Goal: Task Accomplishment & Management: Use online tool/utility

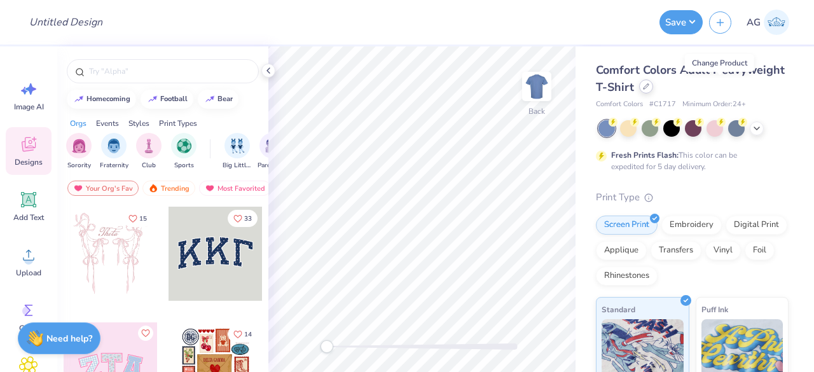
click at [653, 90] on div at bounding box center [646, 86] width 14 height 14
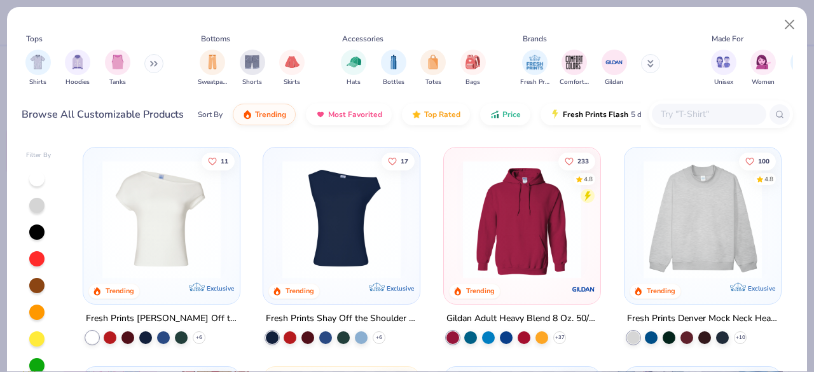
click at [725, 113] on input "text" at bounding box center [708, 114] width 98 height 15
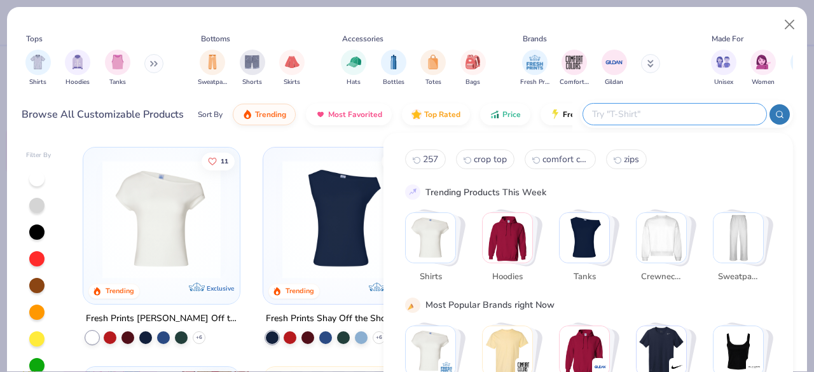
paste input "Marine Layer Men's Sherpa Crew Pullover"
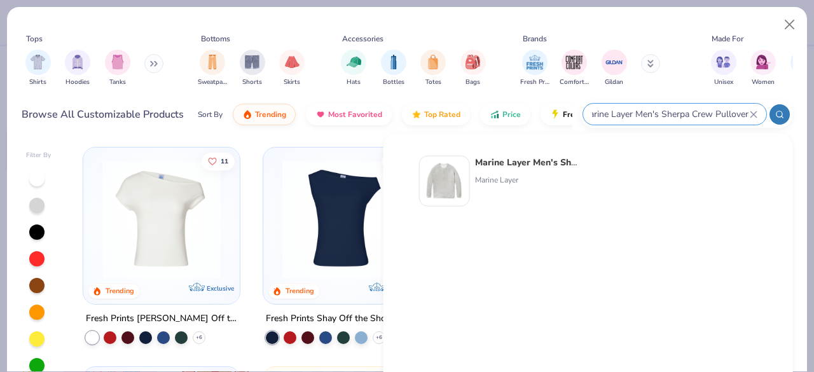
type input "Marine Layer Men's Sherpa Crew Pullover"
click at [544, 163] on strong "Marine Layer Men's Sherpa Crew Pullover" at bounding box center [564, 162] width 179 height 12
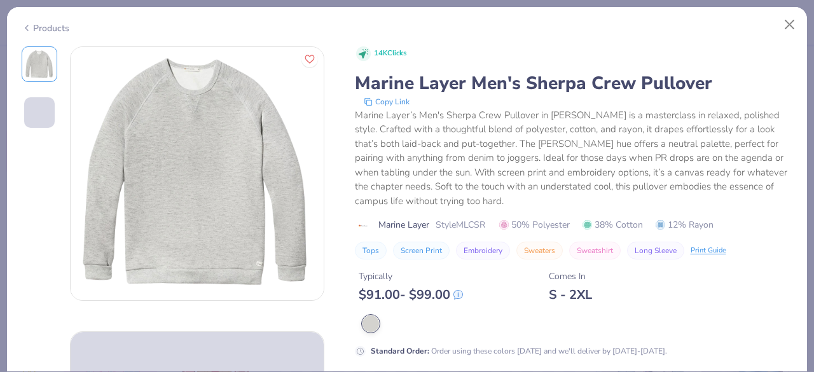
scroll to position [191, 0]
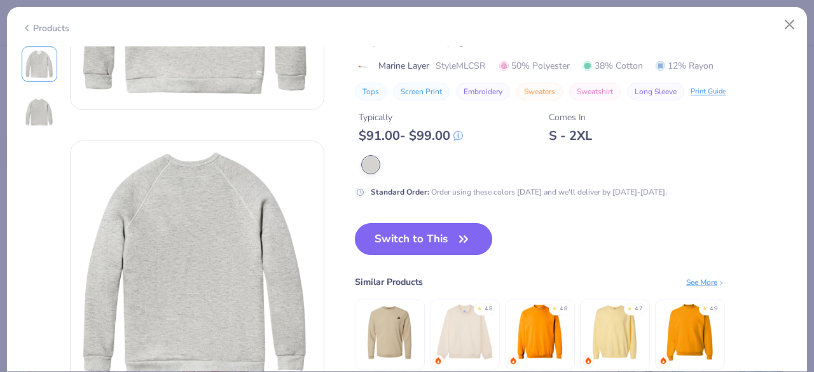
click at [446, 247] on button "Switch to This" at bounding box center [424, 239] width 138 height 32
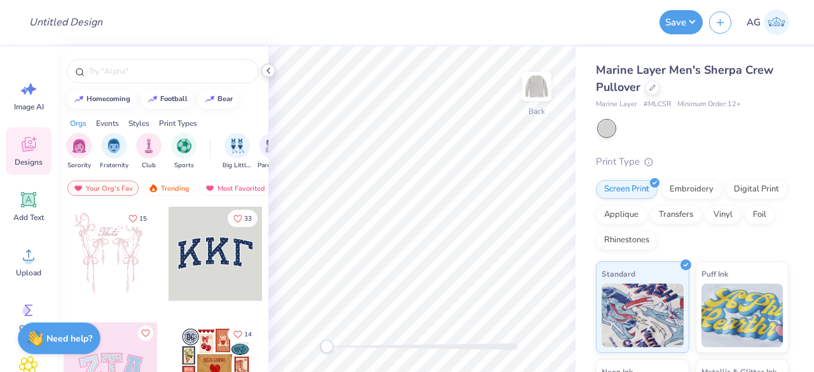
click at [272, 74] on icon at bounding box center [268, 71] width 10 height 10
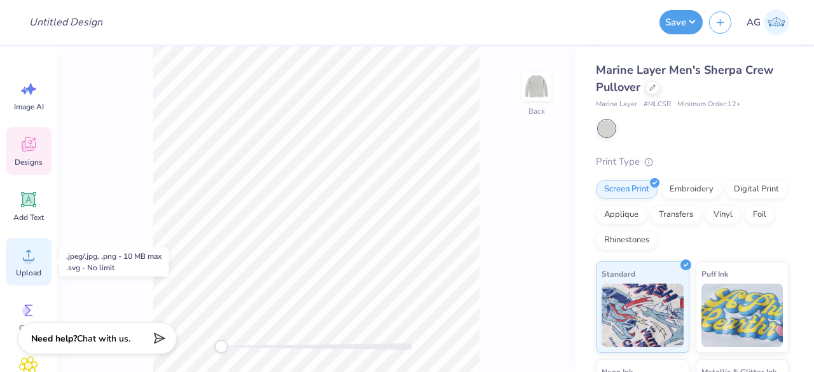
click at [40, 261] on div "Upload" at bounding box center [29, 262] width 46 height 48
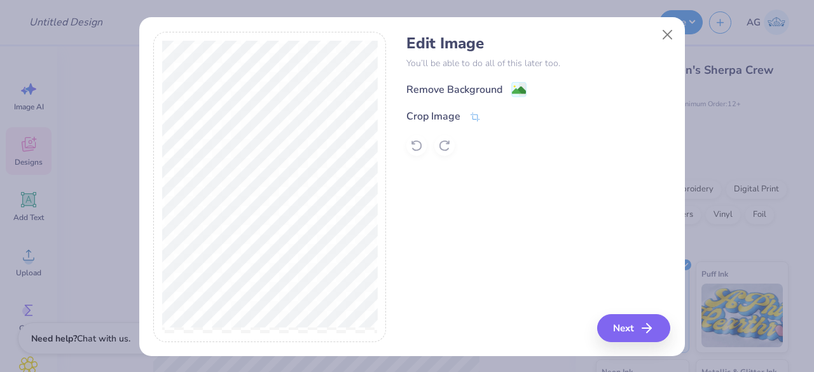
click at [511, 79] on div "Edit Image You’ll be able to do all of this later too. Remove Background Crop I…" at bounding box center [538, 94] width 264 height 121
click at [511, 83] on span at bounding box center [518, 91] width 15 height 16
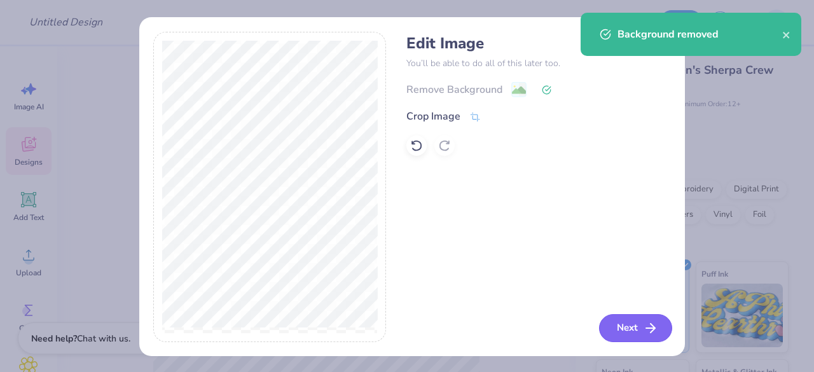
click at [627, 329] on button "Next" at bounding box center [635, 328] width 73 height 28
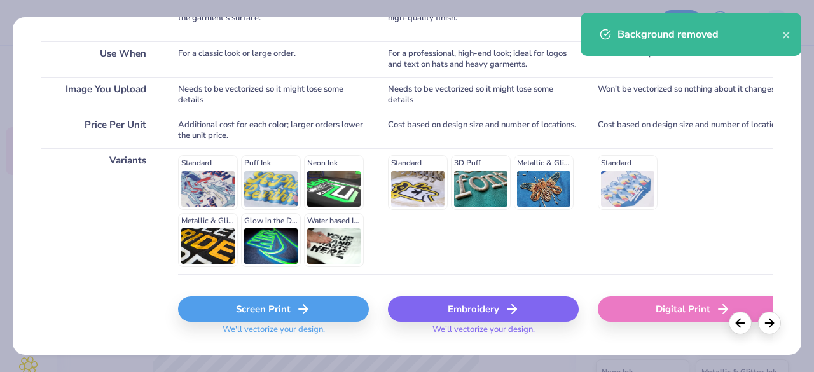
scroll to position [261, 0]
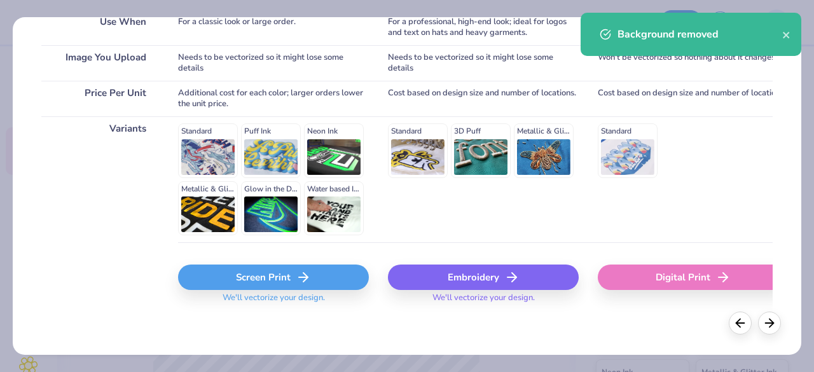
click at [527, 271] on div "Embroidery" at bounding box center [483, 277] width 191 height 25
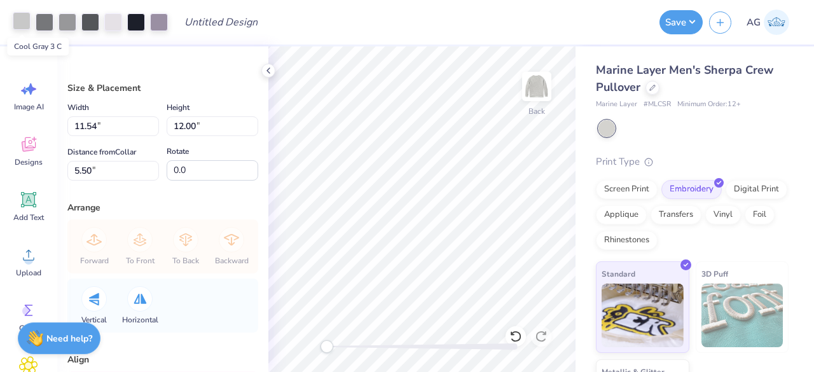
click at [17, 23] on div at bounding box center [22, 21] width 18 height 18
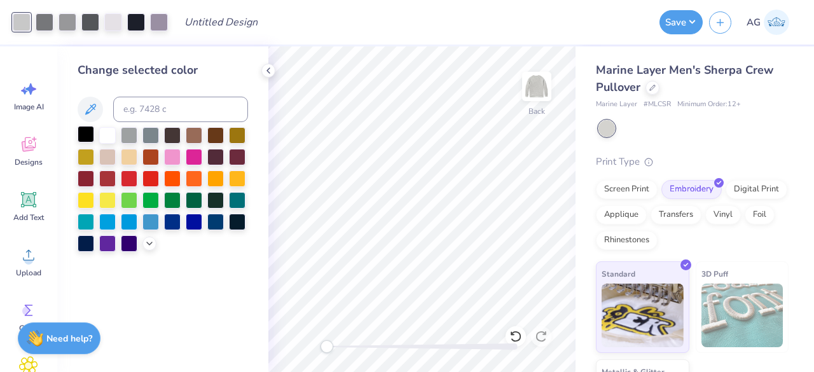
click at [89, 134] on div at bounding box center [86, 134] width 17 height 17
click at [42, 18] on div at bounding box center [45, 21] width 18 height 18
click at [86, 135] on div at bounding box center [86, 134] width 17 height 17
click at [49, 27] on div at bounding box center [45, 21] width 18 height 18
click at [85, 132] on div at bounding box center [86, 134] width 17 height 17
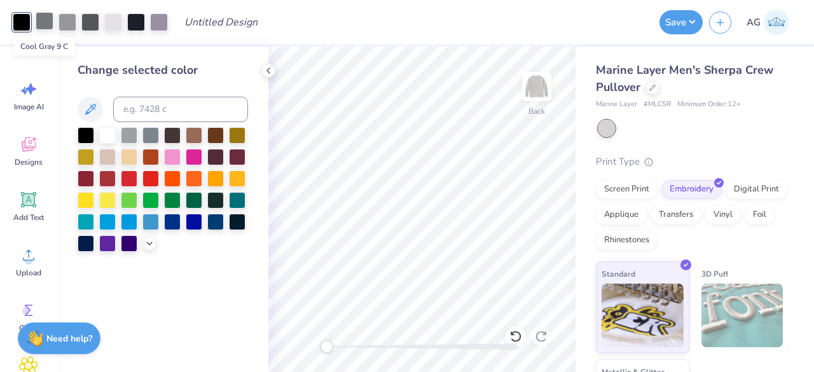
click at [50, 27] on div at bounding box center [45, 21] width 18 height 18
click at [88, 132] on div at bounding box center [86, 134] width 17 height 17
click at [43, 22] on div at bounding box center [45, 21] width 18 height 18
click at [81, 136] on div at bounding box center [86, 134] width 17 height 17
click at [46, 26] on div at bounding box center [45, 21] width 18 height 18
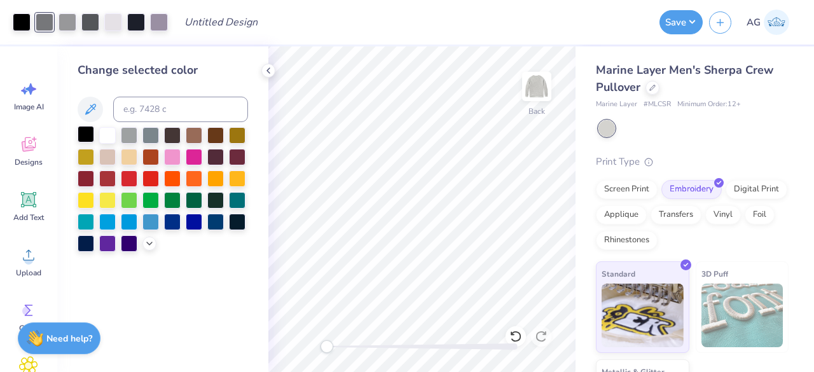
click at [88, 130] on div at bounding box center [86, 134] width 17 height 17
click at [47, 22] on div at bounding box center [45, 21] width 18 height 18
click at [83, 129] on div at bounding box center [86, 134] width 17 height 17
click at [48, 20] on div at bounding box center [45, 21] width 18 height 18
click at [87, 135] on div at bounding box center [86, 134] width 17 height 17
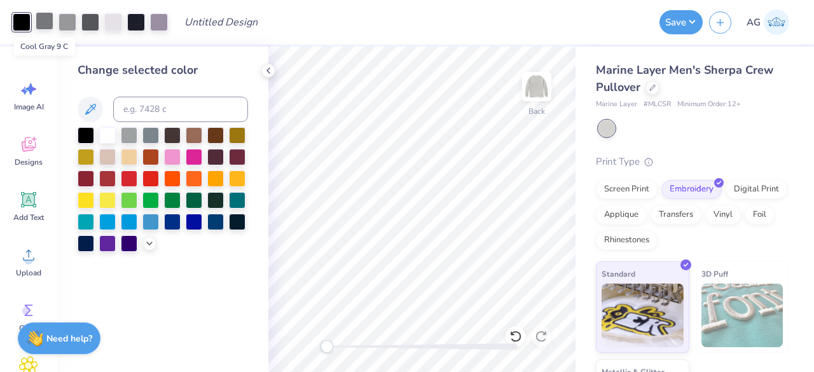
click at [46, 17] on div at bounding box center [45, 21] width 18 height 18
click at [94, 130] on div at bounding box center [86, 134] width 17 height 17
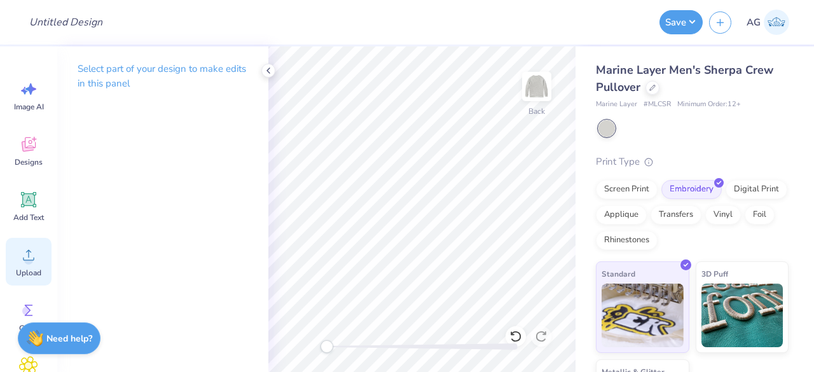
click at [32, 251] on icon at bounding box center [28, 254] width 19 height 19
click at [612, 194] on div "Screen Print" at bounding box center [627, 187] width 62 height 19
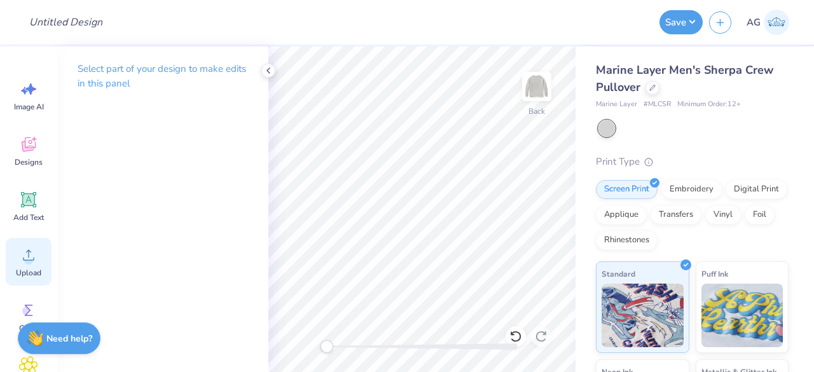
click at [38, 257] on div "Upload" at bounding box center [29, 262] width 46 height 48
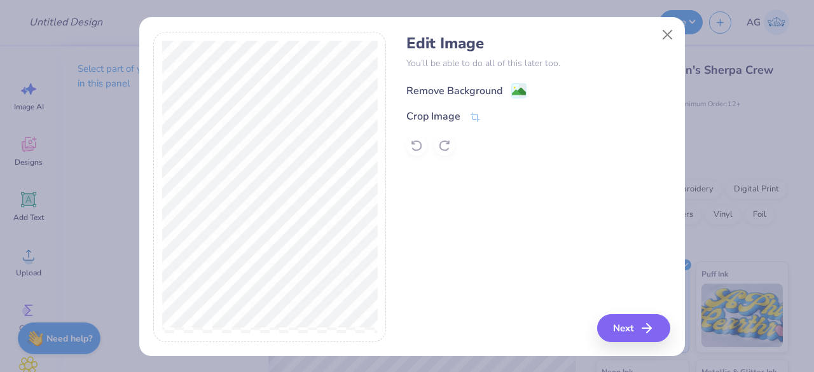
click at [495, 86] on div "Remove Background" at bounding box center [454, 90] width 96 height 15
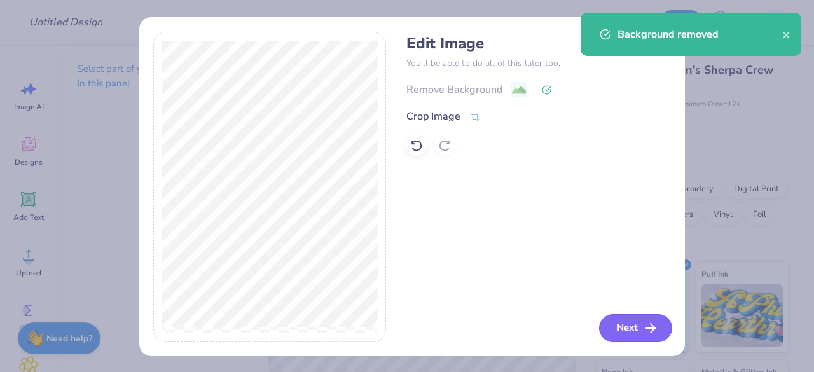
click at [622, 323] on button "Next" at bounding box center [635, 328] width 73 height 28
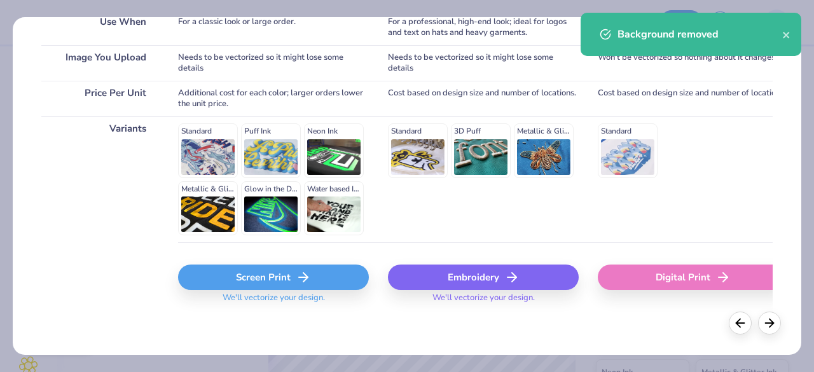
click at [275, 279] on div "Screen Print" at bounding box center [273, 277] width 191 height 25
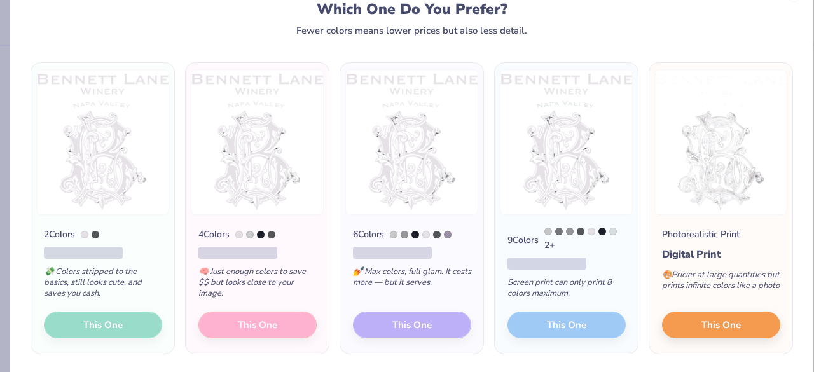
scroll to position [64, 0]
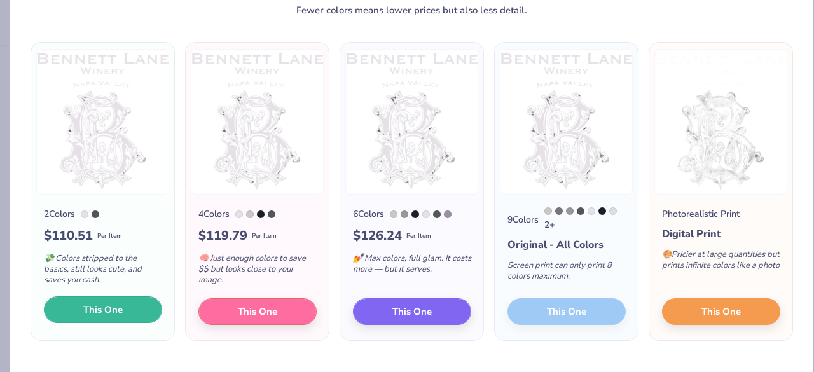
click at [128, 310] on button "This One" at bounding box center [103, 309] width 118 height 27
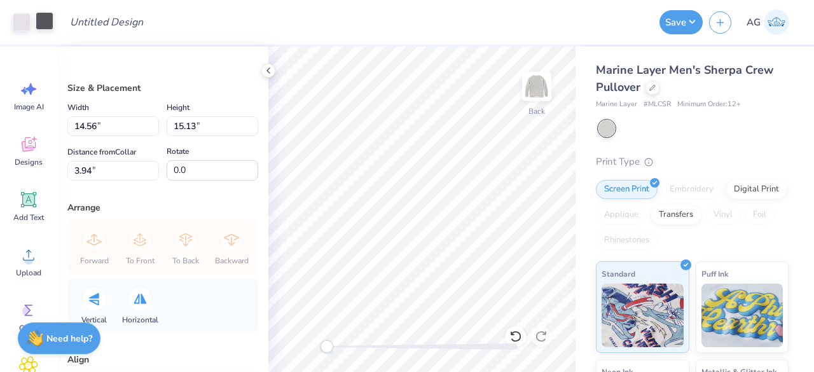
click at [45, 20] on div at bounding box center [45, 21] width 18 height 18
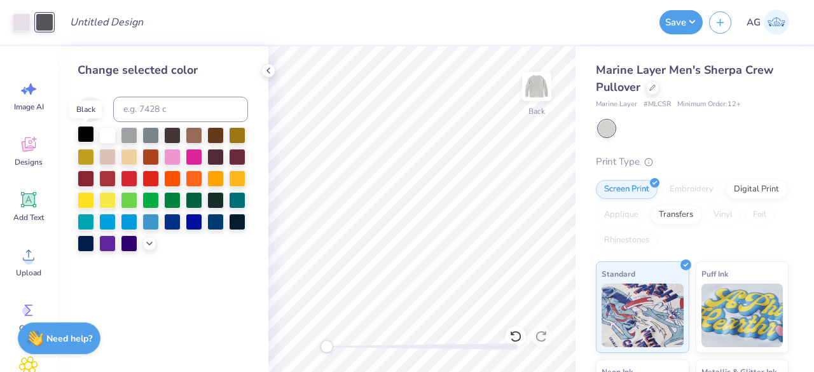
click at [81, 127] on div at bounding box center [86, 134] width 17 height 17
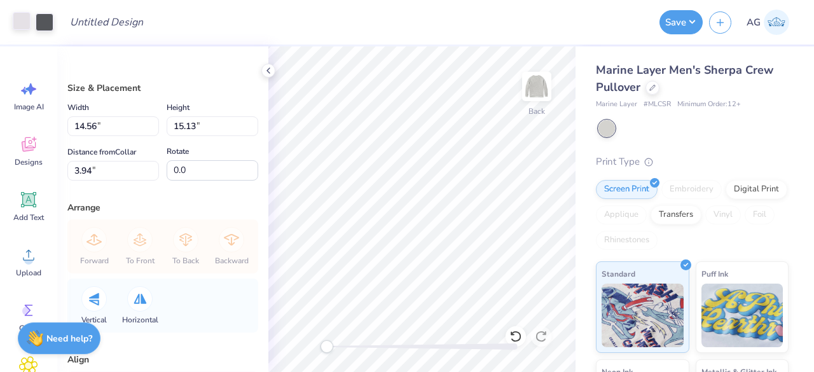
click at [24, 26] on div at bounding box center [22, 21] width 18 height 18
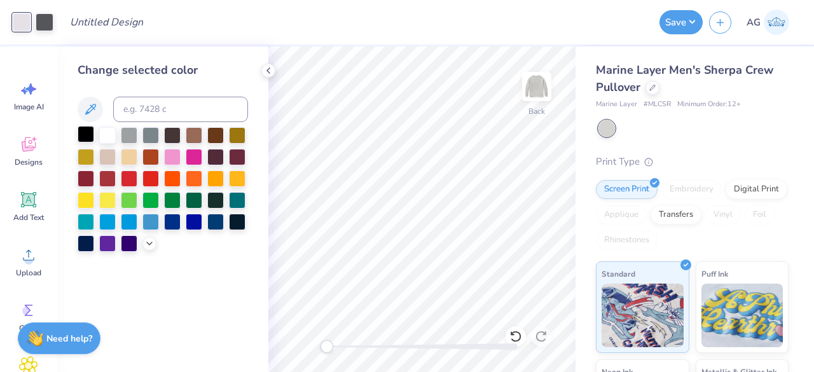
click at [86, 134] on div at bounding box center [86, 134] width 17 height 17
click at [48, 13] on div at bounding box center [45, 21] width 18 height 18
click at [88, 139] on div at bounding box center [86, 134] width 17 height 17
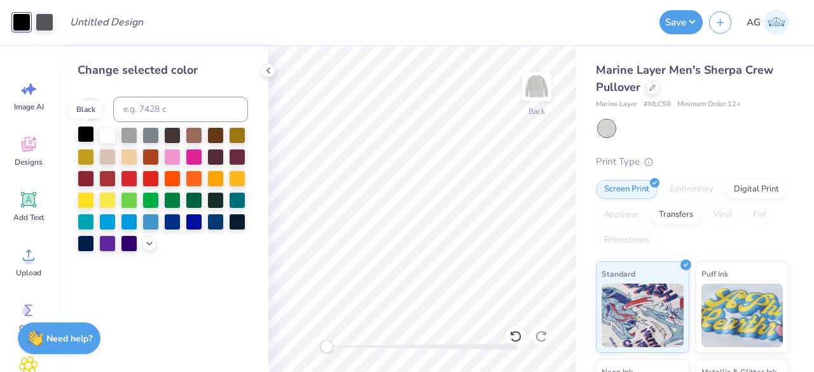
click at [88, 139] on div at bounding box center [86, 134] width 17 height 17
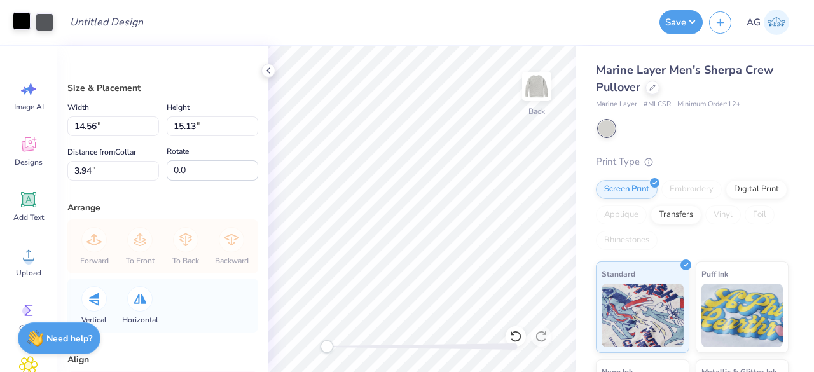
click at [24, 24] on div at bounding box center [22, 21] width 18 height 18
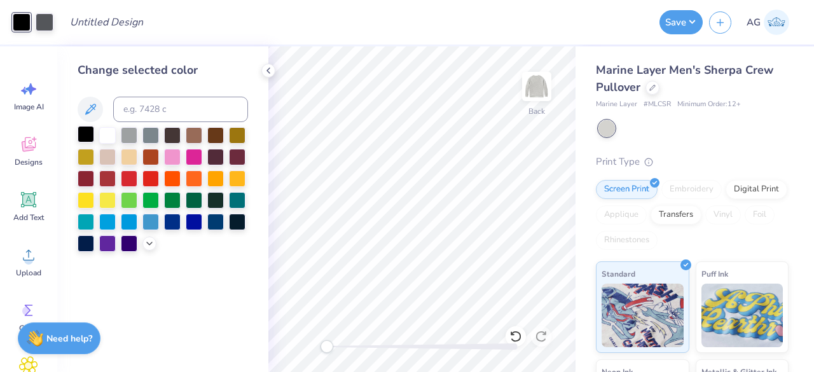
click at [84, 137] on div at bounding box center [86, 134] width 17 height 17
click at [42, 18] on div at bounding box center [45, 21] width 18 height 18
click at [93, 132] on div at bounding box center [86, 134] width 17 height 17
click at [81, 128] on div at bounding box center [86, 134] width 17 height 17
drag, startPoint x: 41, startPoint y: 19, endPoint x: 18, endPoint y: 20, distance: 23.5
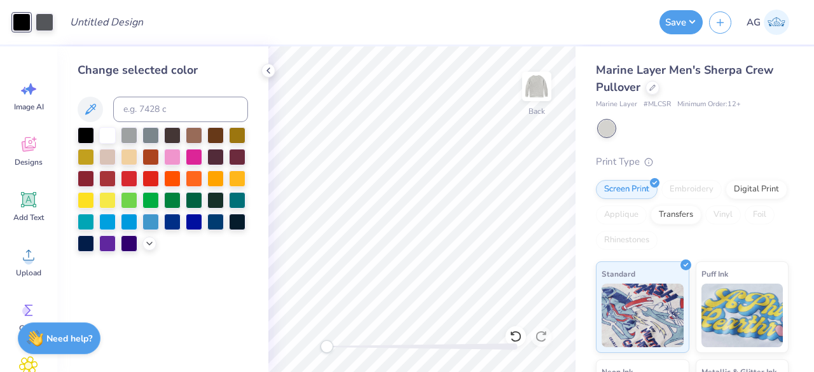
click at [18, 20] on div at bounding box center [33, 22] width 41 height 18
click at [41, 26] on div at bounding box center [45, 21] width 18 height 18
click at [84, 134] on div at bounding box center [86, 134] width 17 height 17
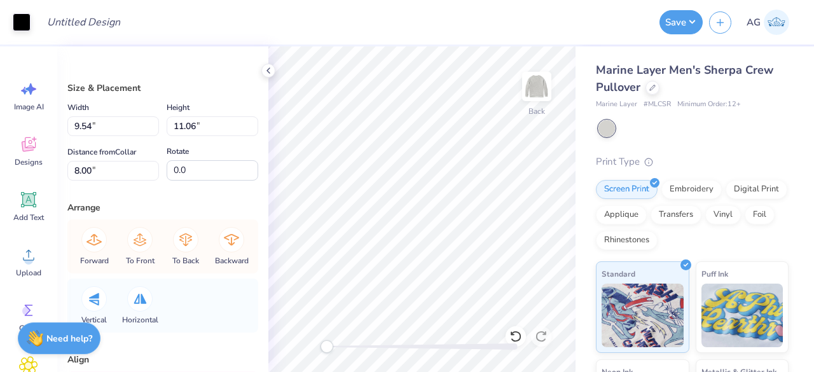
type input "1.09"
type input "0.94"
type input "4.13"
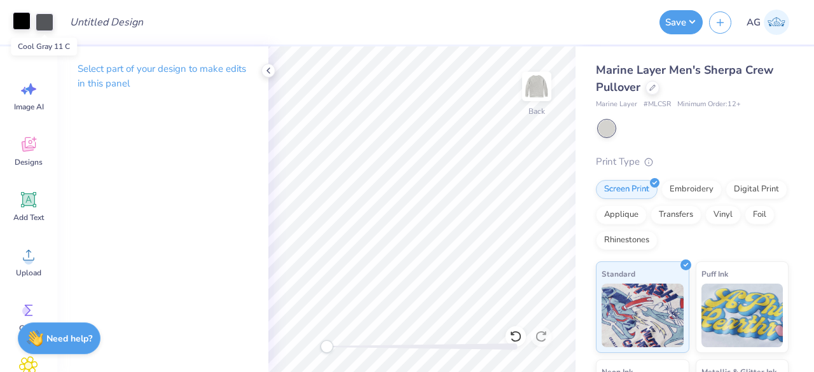
drag, startPoint x: 48, startPoint y: 20, endPoint x: 29, endPoint y: 22, distance: 19.2
click at [29, 22] on div at bounding box center [33, 22] width 41 height 18
click at [43, 29] on div at bounding box center [45, 21] width 18 height 18
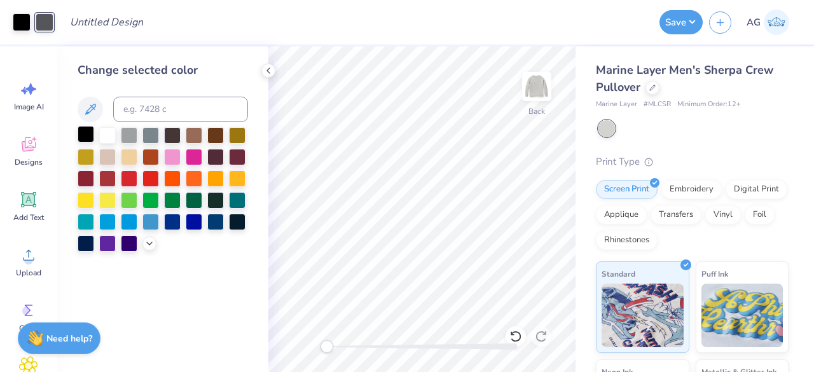
click at [91, 137] on div at bounding box center [86, 134] width 17 height 17
click at [91, 136] on div at bounding box center [86, 134] width 17 height 17
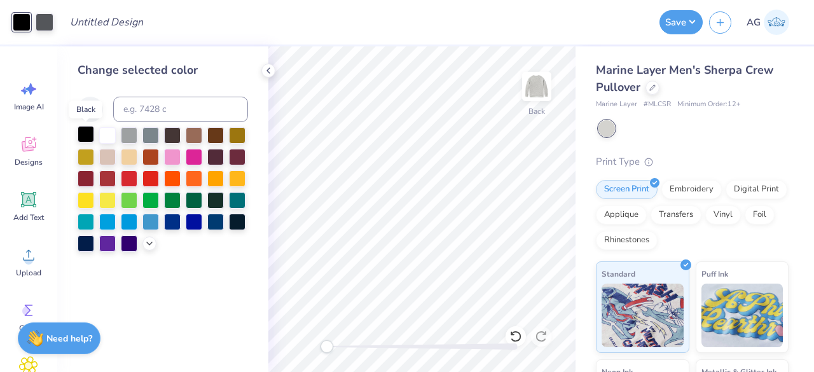
click at [91, 136] on div at bounding box center [86, 134] width 17 height 17
click at [45, 22] on div at bounding box center [45, 21] width 18 height 18
click at [83, 135] on div at bounding box center [86, 134] width 17 height 17
click at [298, 45] on div "Art colors Design Title Save AG Image AI Designs Add Text Upload Greek Clipart …" at bounding box center [407, 186] width 814 height 372
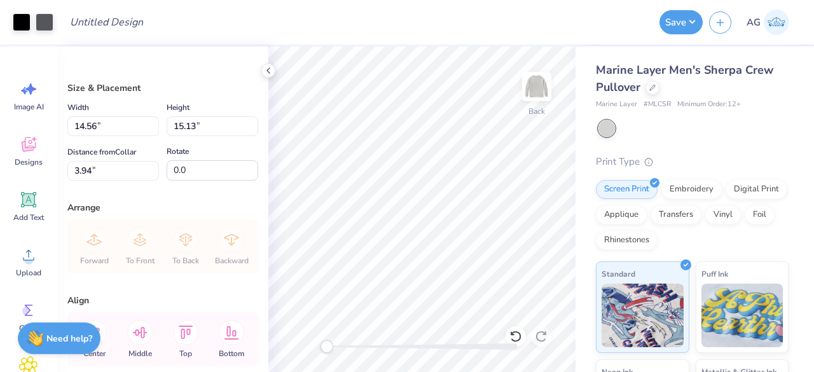
type input "5.45"
type input "5.66"
type input "0.50"
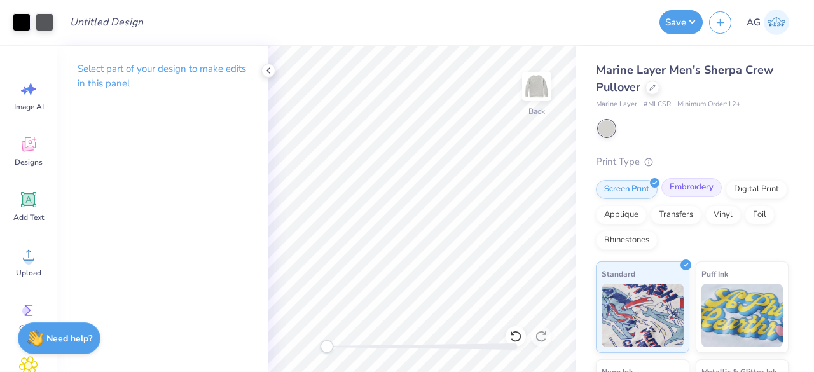
click at [675, 184] on div "Embroidery" at bounding box center [691, 187] width 60 height 19
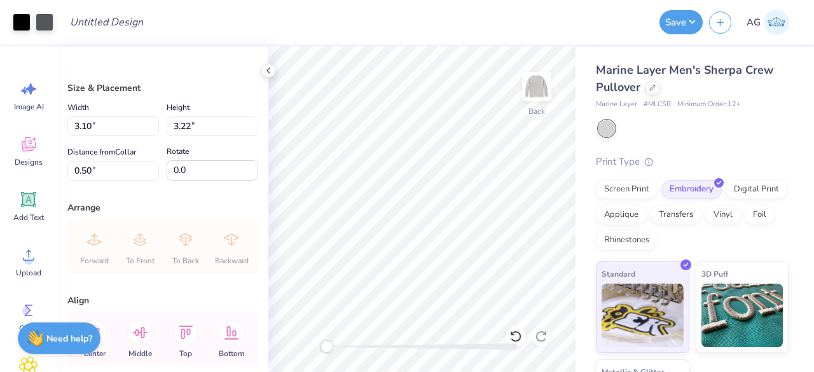
type input "3.00"
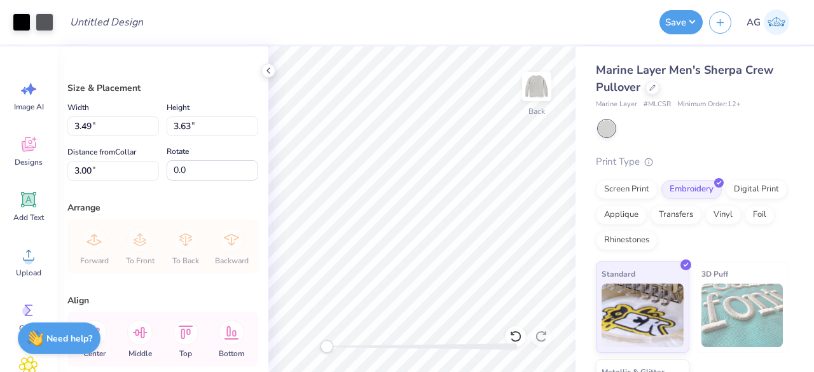
type input "3.49"
type input "3.63"
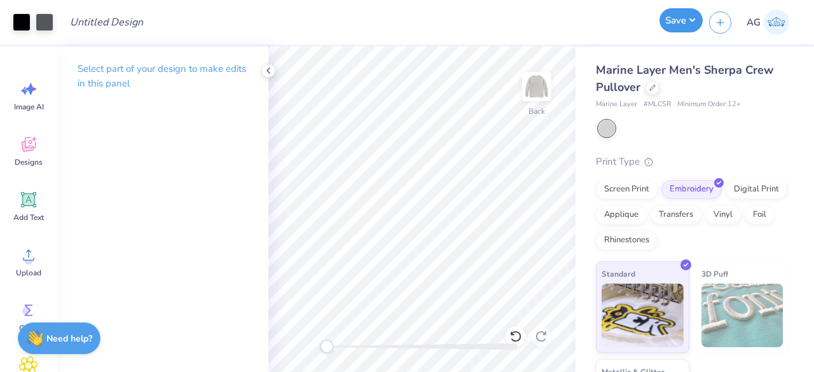
click at [691, 18] on button "Save" at bounding box center [680, 20] width 43 height 24
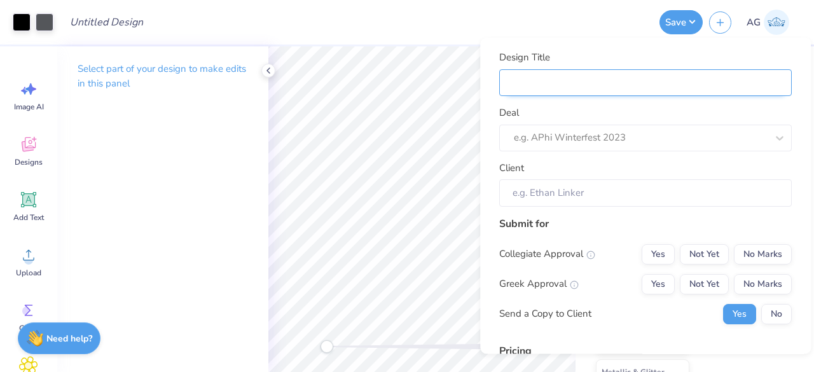
click at [570, 83] on input "Design Title" at bounding box center [645, 82] width 293 height 27
type input "b"
type input "be"
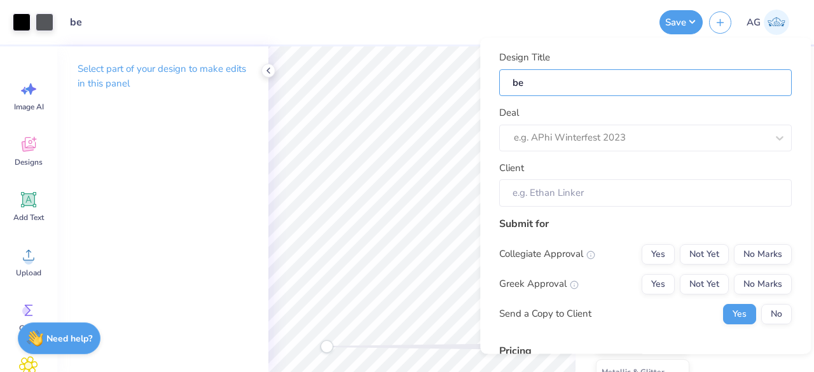
type input "ben"
type input "bene"
type input "benet"
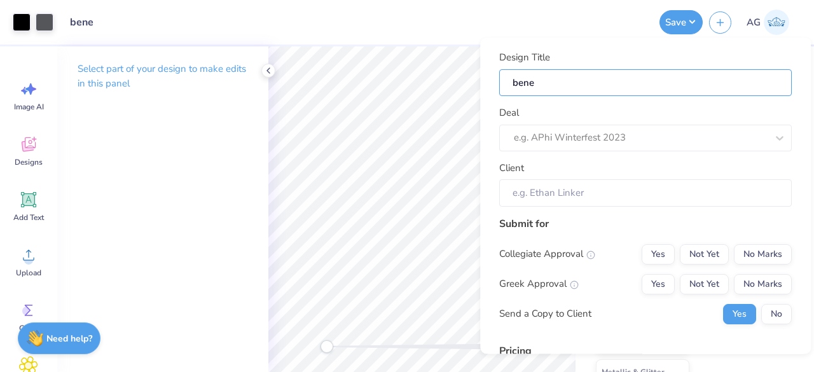
type input "benet"
type input "[PERSON_NAME]"
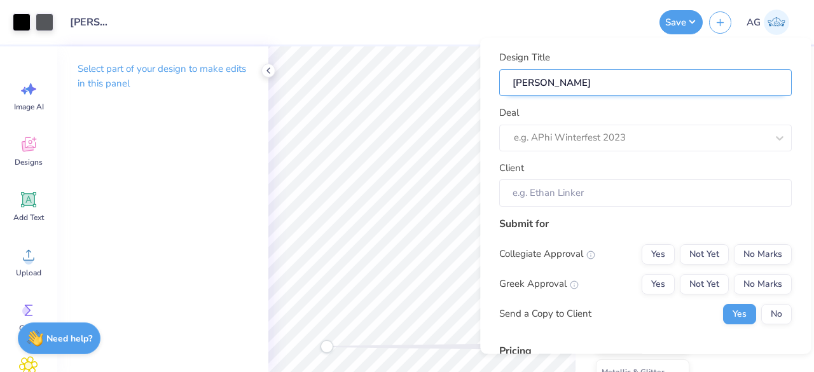
click at [556, 78] on input "[PERSON_NAME]" at bounding box center [645, 82] width 293 height 27
paste input "Sherpa Crew Pullover"
type input "Sherpa Crew Pullover"
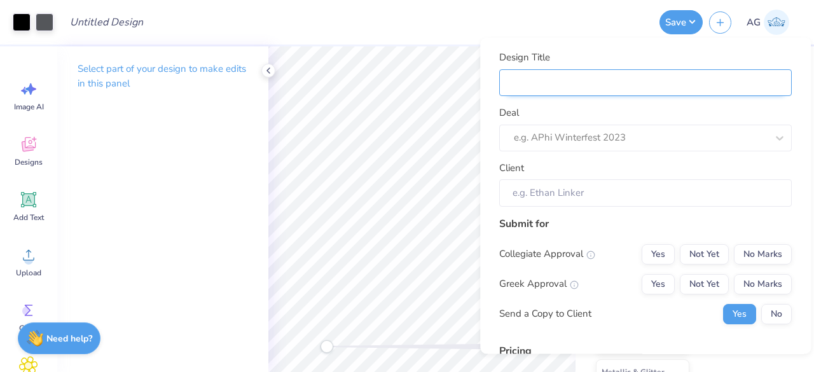
type input "Sherpa Crew Pullover"
click at [575, 79] on input "Sherpa Crew Pullover" at bounding box center [645, 82] width 293 height 27
paste input "Sherpa Crew Pullover"
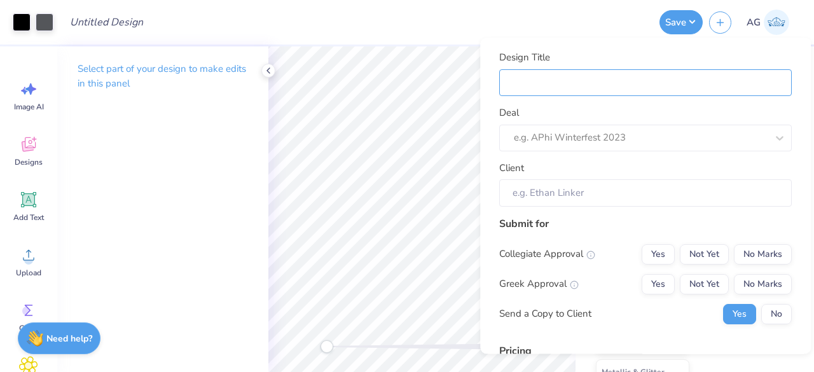
type input "Sherpa Crew Pullover"
type input "Sherpa Crew Pullover f"
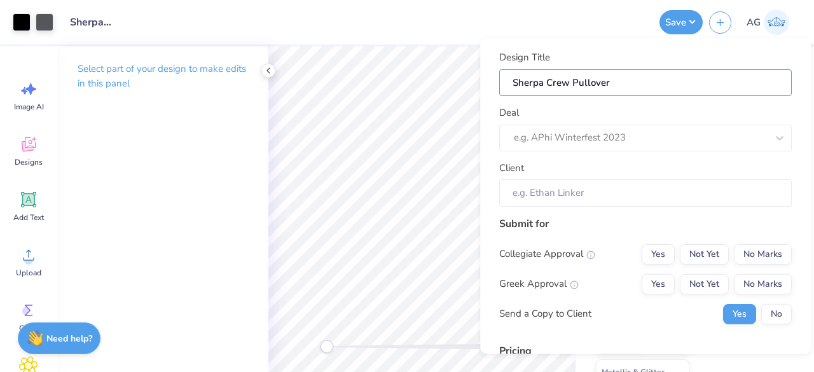
type input "Sherpa Crew Pullover f"
type input "Sherpa Crew Pullover fo"
type input "Sherpa Crew Pullover for"
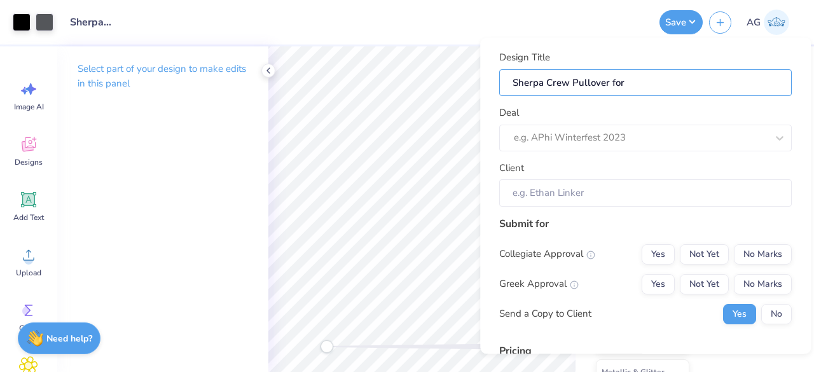
type input "Sherpa Crew Pullover for"
click at [610, 79] on input "Sherpa Crew Pullover for" at bounding box center [645, 82] width 293 height 27
click at [616, 81] on input "Sherpa Crew Pullover for" at bounding box center [645, 82] width 293 height 27
type input "Sherpa Crew Pullover or"
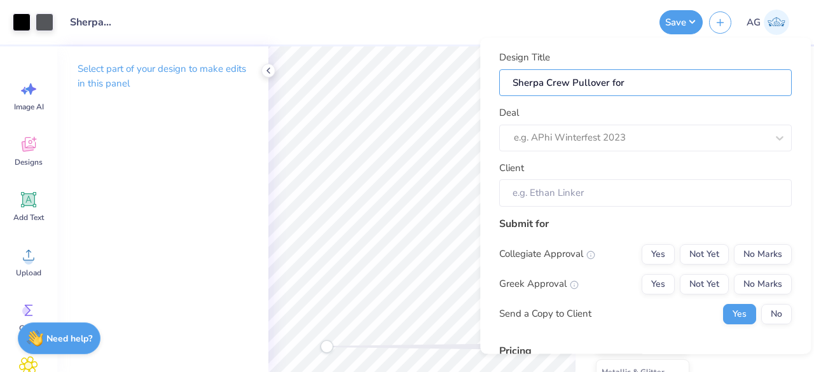
type input "Sherpa Crew Pullover or"
type input "Sherpa Crew Pullover For"
click at [628, 78] on input "Sherpa Crew Pullover For" at bounding box center [645, 82] width 293 height 27
type input "Sherpa Crew Pullover For"
paste input "[PERSON_NAME] Winery"
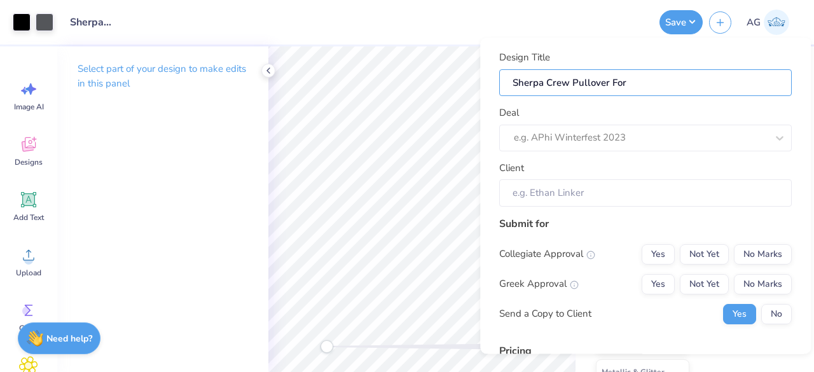
type input "Sherpa Crew Pullover For [PERSON_NAME] Winery"
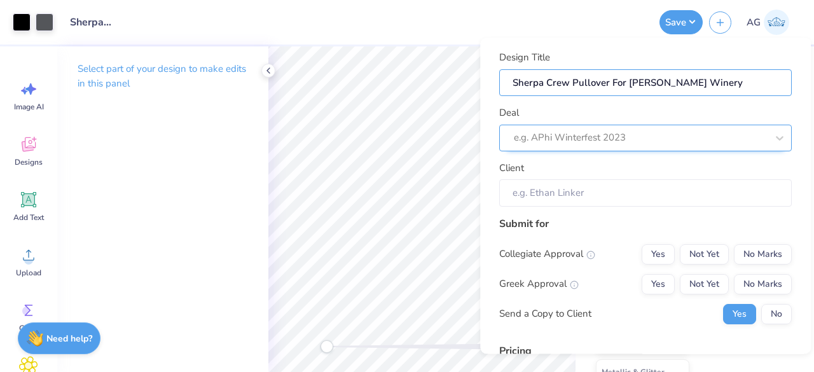
type input "Sherpa Crew Pullover For [PERSON_NAME] Winery"
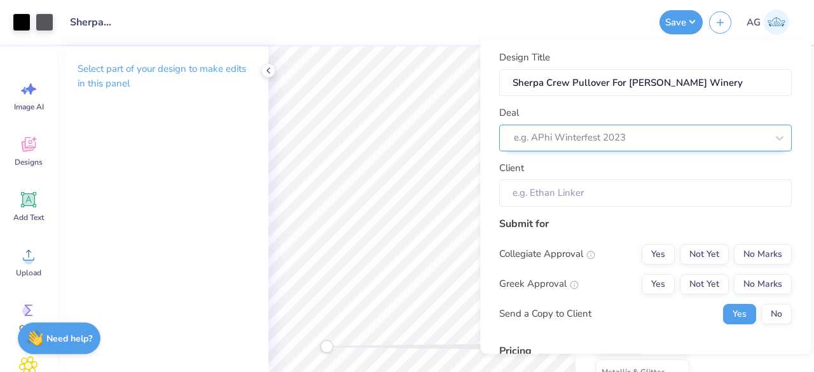
click at [560, 142] on div at bounding box center [640, 138] width 253 height 17
type input "b"
type input "s"
click at [580, 134] on div "option , selected. Select is focused ,type to refine list, press Down to open t…" at bounding box center [645, 138] width 293 height 27
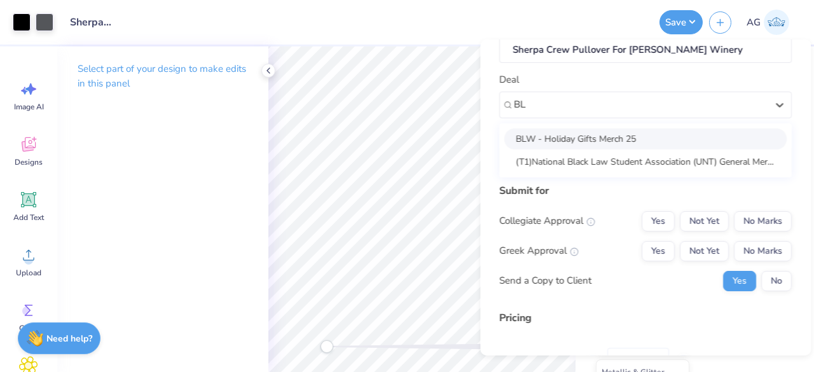
click at [577, 134] on div "BLW - Holiday Gifts Merch 25" at bounding box center [645, 138] width 282 height 21
type input "BL"
type input "[PERSON_NAME]"
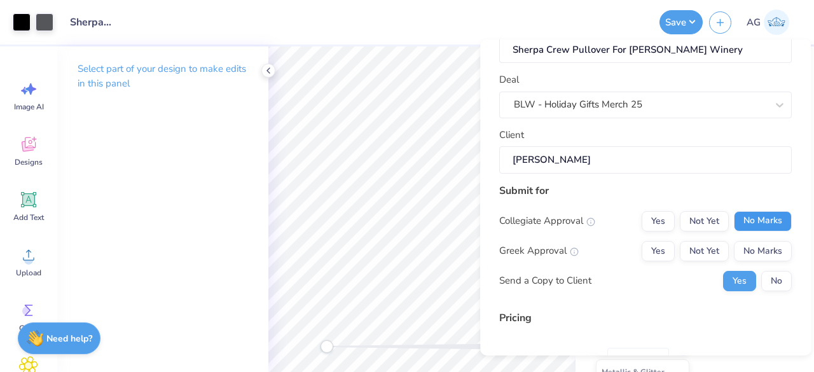
click at [754, 218] on button "No Marks" at bounding box center [763, 221] width 58 height 20
click at [753, 245] on button "No Marks" at bounding box center [763, 251] width 58 height 20
type input "$110.30"
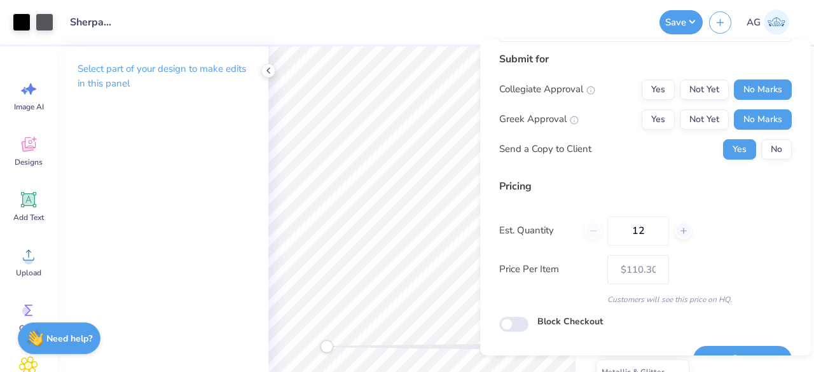
scroll to position [194, 0]
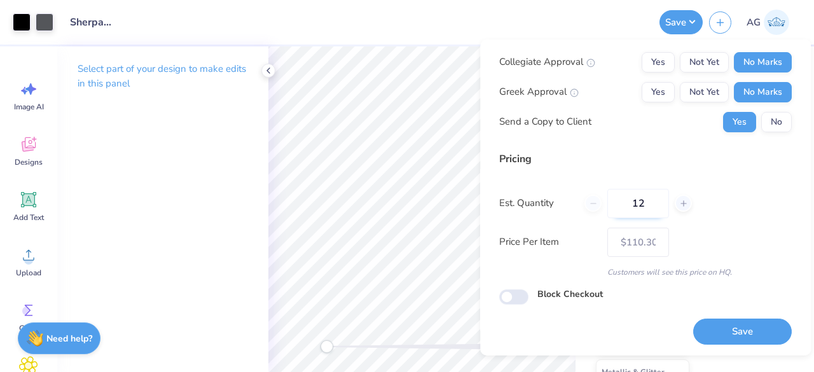
click at [642, 211] on input "12" at bounding box center [638, 203] width 62 height 29
type input "48"
type input "$102.09"
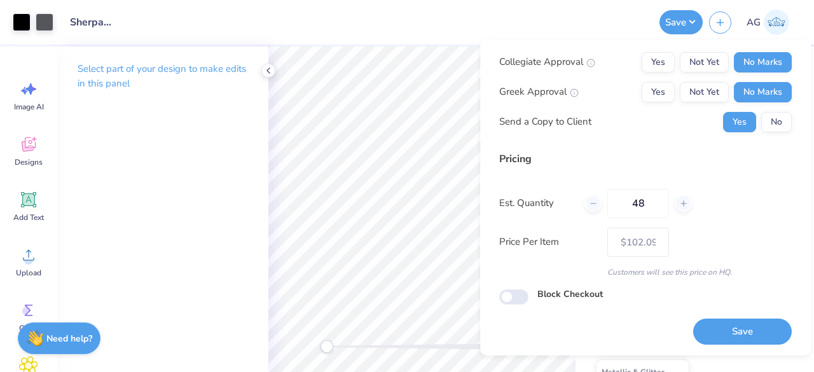
type input "48"
click at [726, 191] on div "Est. Quantity 48" at bounding box center [645, 203] width 293 height 29
click at [761, 116] on button "No" at bounding box center [776, 122] width 31 height 20
click at [727, 323] on button "Save" at bounding box center [742, 332] width 99 height 26
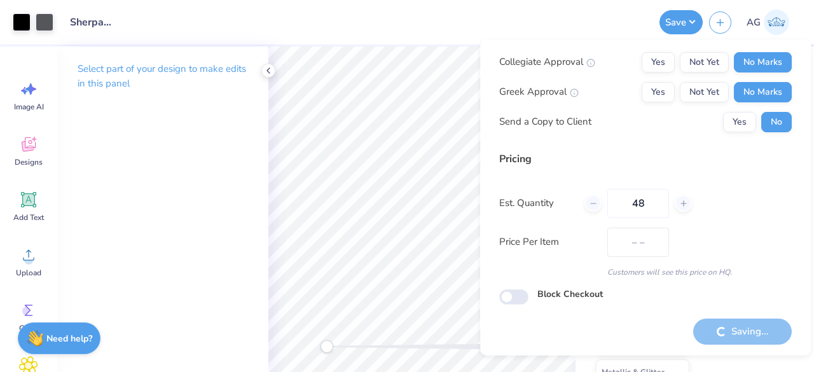
type input "$102.09"
click at [520, 301] on input "Block Checkout" at bounding box center [513, 296] width 29 height 15
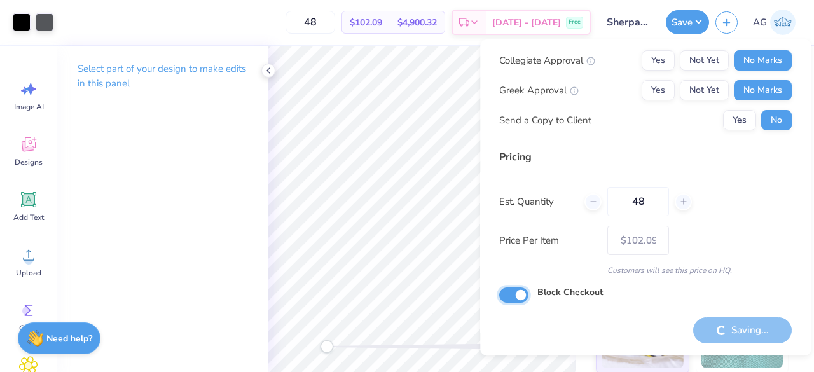
scroll to position [29, 0]
checkbox input "false"
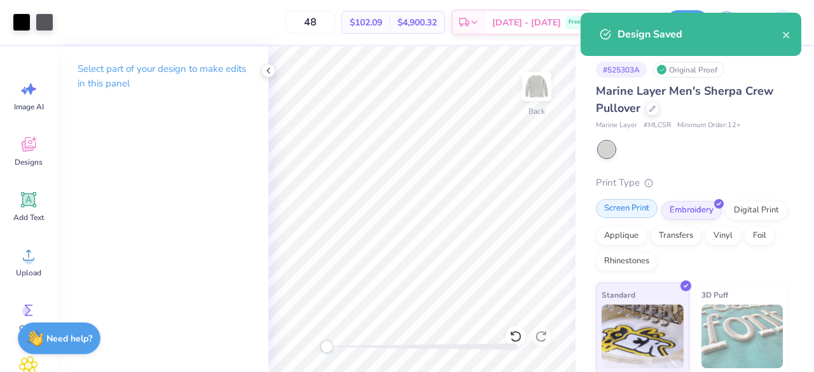
click at [624, 209] on div "Screen Print" at bounding box center [627, 208] width 62 height 19
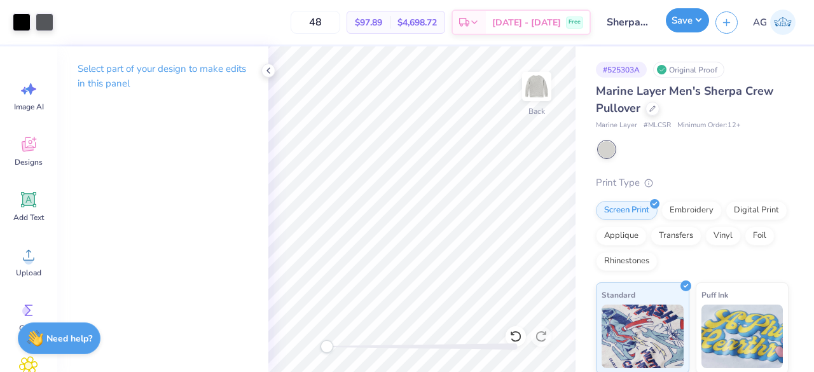
click at [689, 26] on button "Save" at bounding box center [687, 20] width 43 height 24
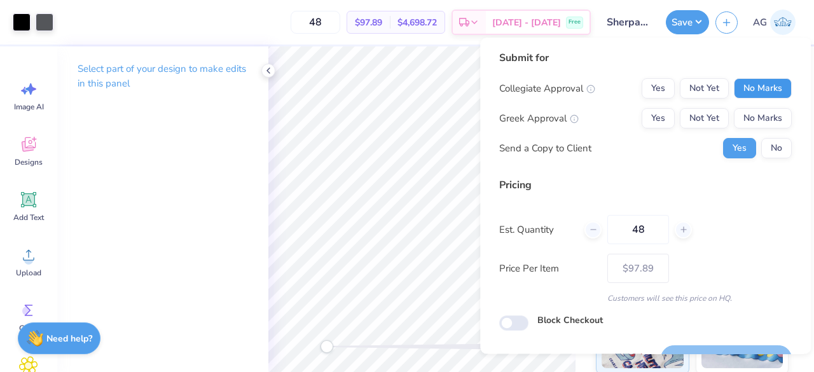
click at [734, 88] on button "No Marks" at bounding box center [763, 88] width 58 height 20
click at [742, 111] on button "No Marks" at bounding box center [763, 118] width 58 height 20
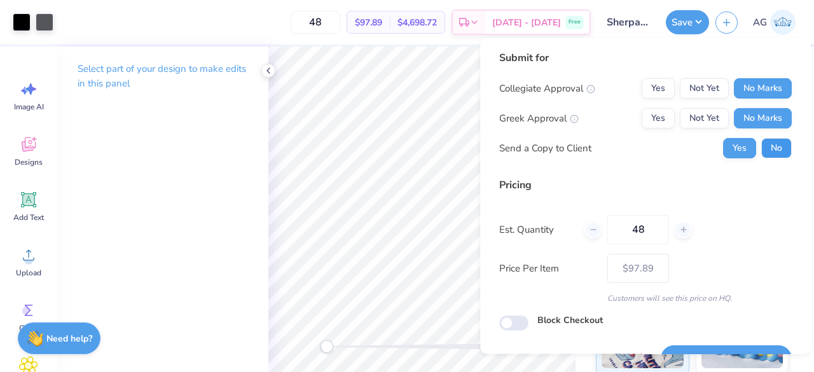
click at [767, 147] on button "No" at bounding box center [776, 148] width 31 height 20
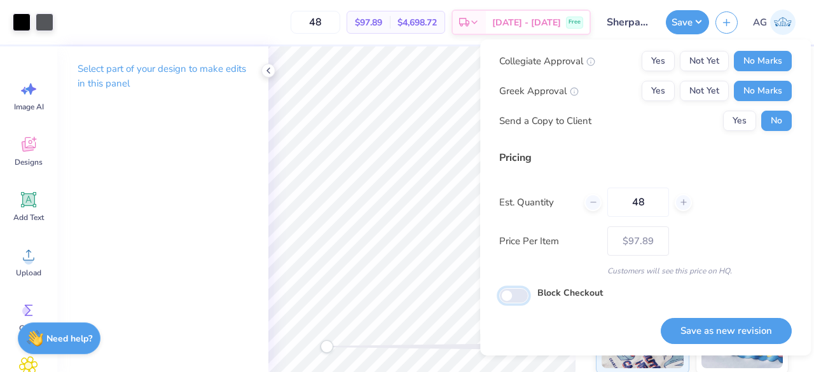
click at [514, 296] on input "Block Checkout" at bounding box center [513, 295] width 29 height 15
checkbox input "true"
click at [699, 319] on button "Save as new revision" at bounding box center [726, 331] width 131 height 26
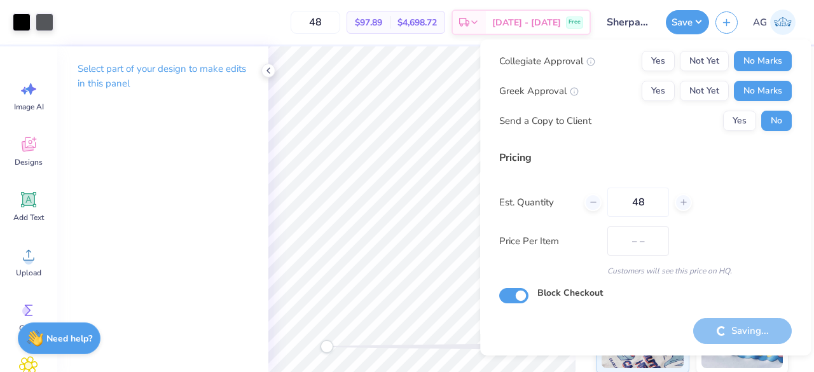
type input "$97.89"
click at [705, 181] on div "Pricing Est. Quantity 48 Price Per Item $97.89 Customers will see this price on…" at bounding box center [645, 213] width 293 height 127
